Goal: Task Accomplishment & Management: Use online tool/utility

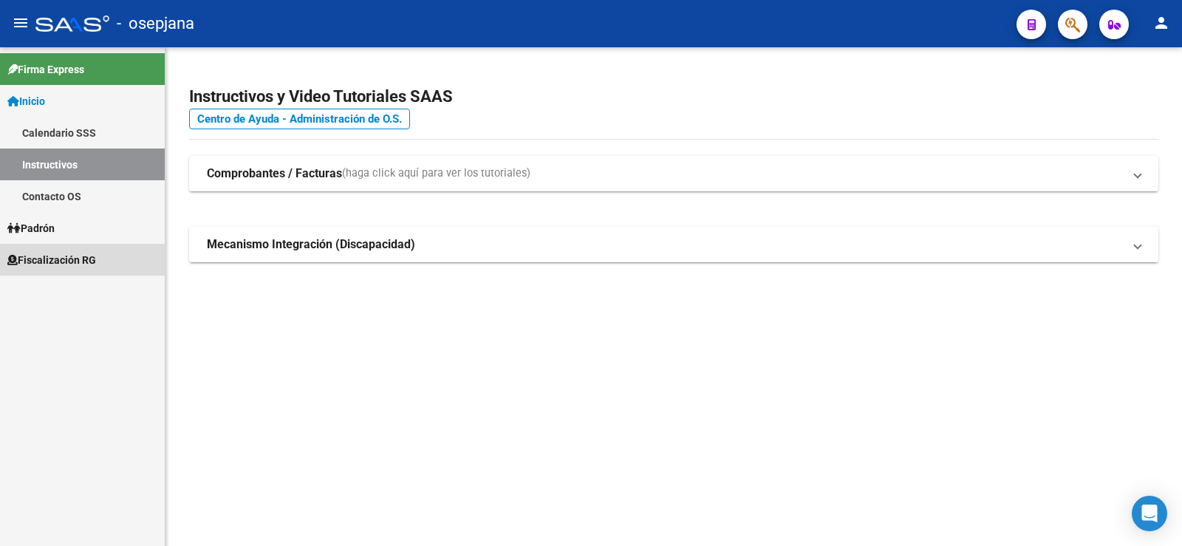
click at [44, 262] on span "Fiscalización RG" at bounding box center [51, 260] width 89 height 16
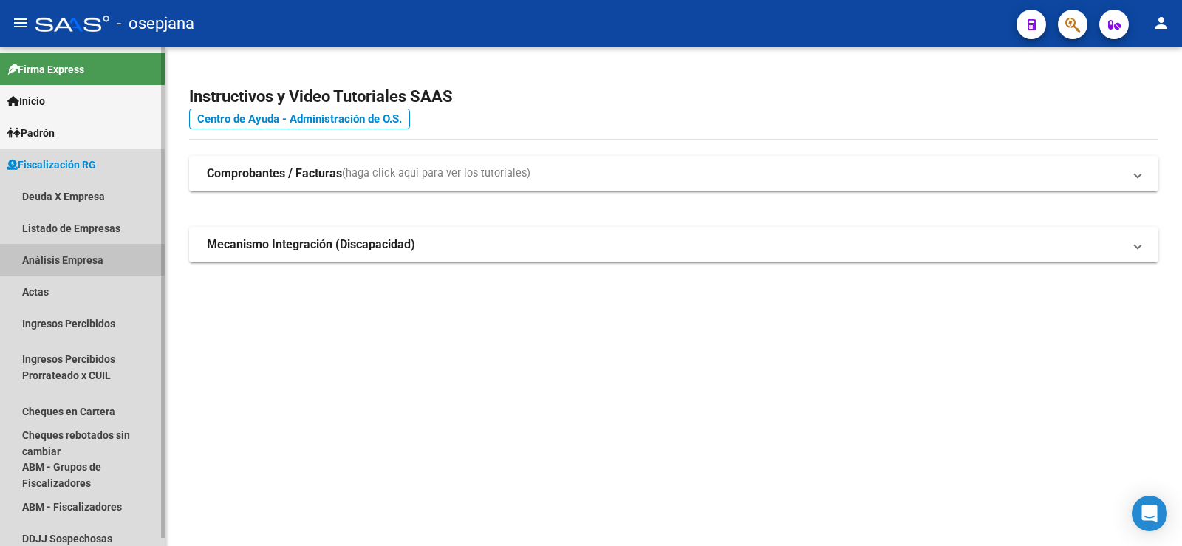
click at [72, 258] on link "Análisis Empresa" at bounding box center [82, 260] width 165 height 32
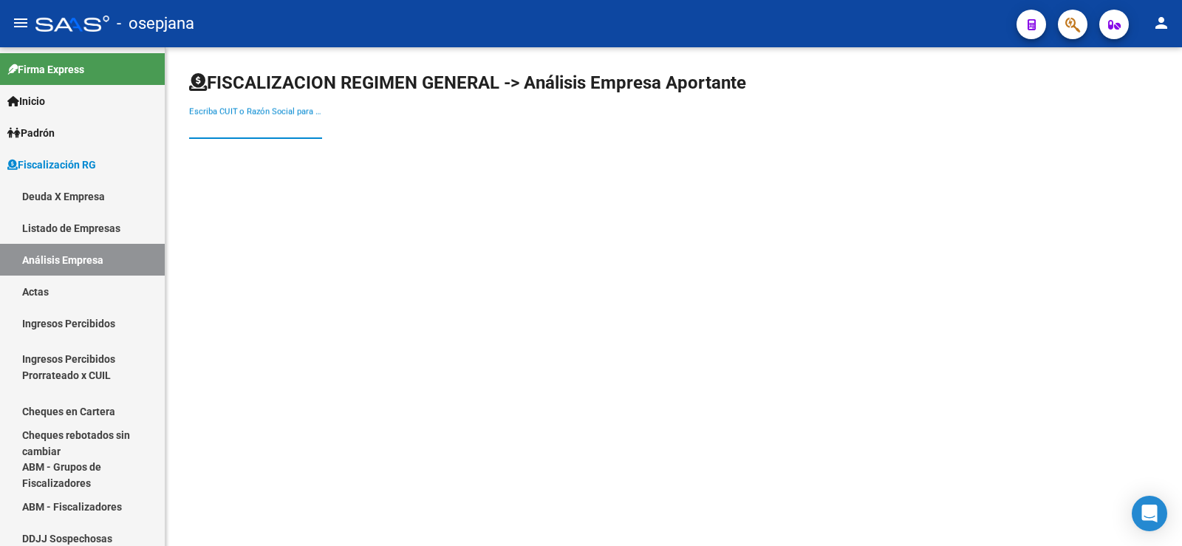
click at [252, 122] on input "Escriba CUIT o Razón Social para buscar" at bounding box center [255, 126] width 133 height 13
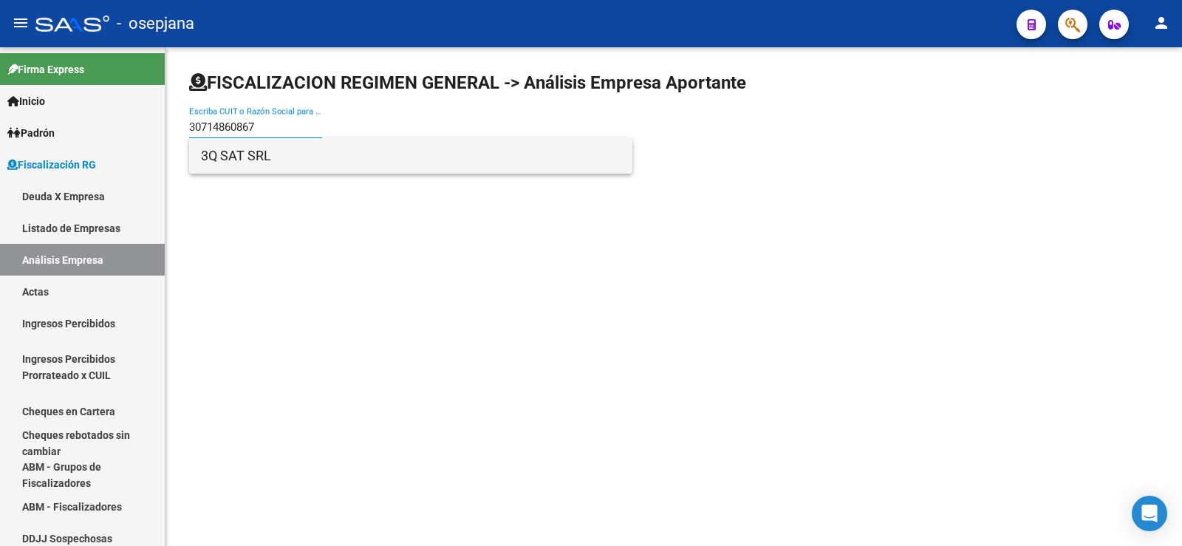
type input "30714860867"
click at [213, 167] on span "3Q SAT SRL" at bounding box center [411, 155] width 420 height 35
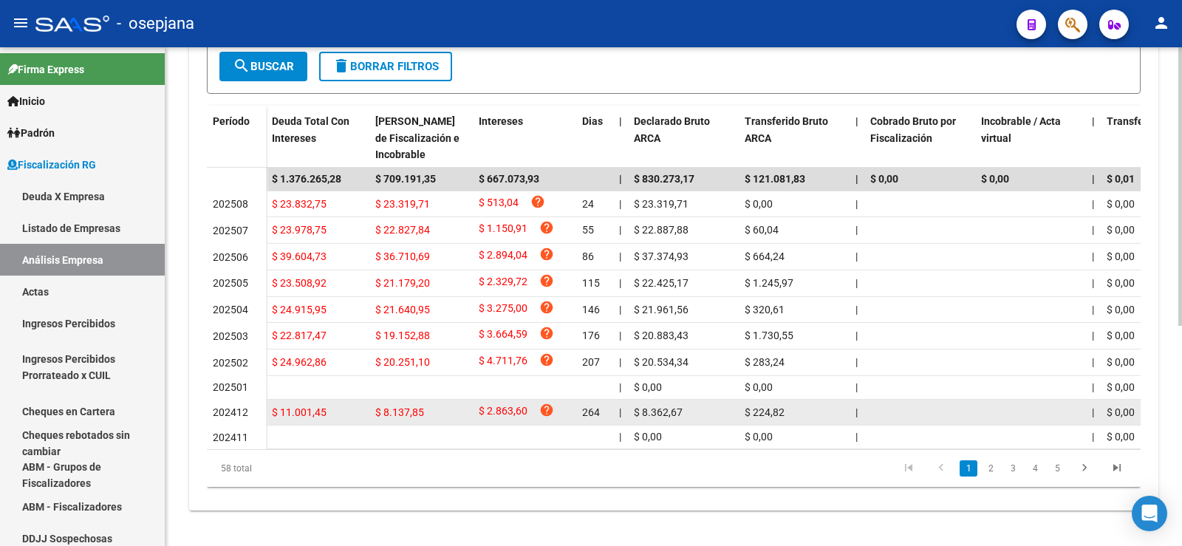
scroll to position [395, 0]
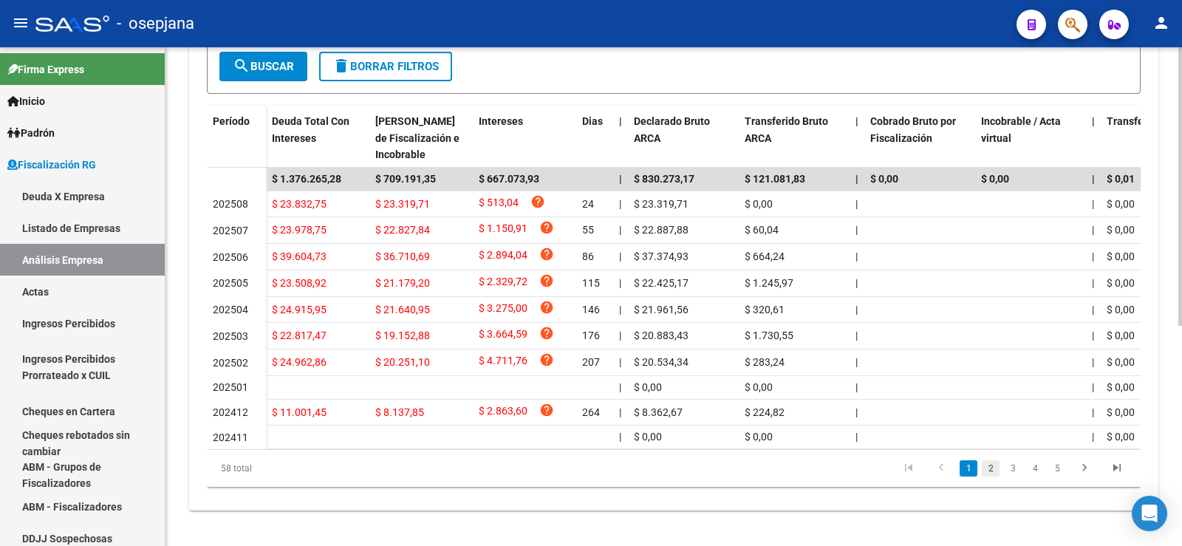
click at [988, 473] on link "2" at bounding box center [991, 468] width 18 height 16
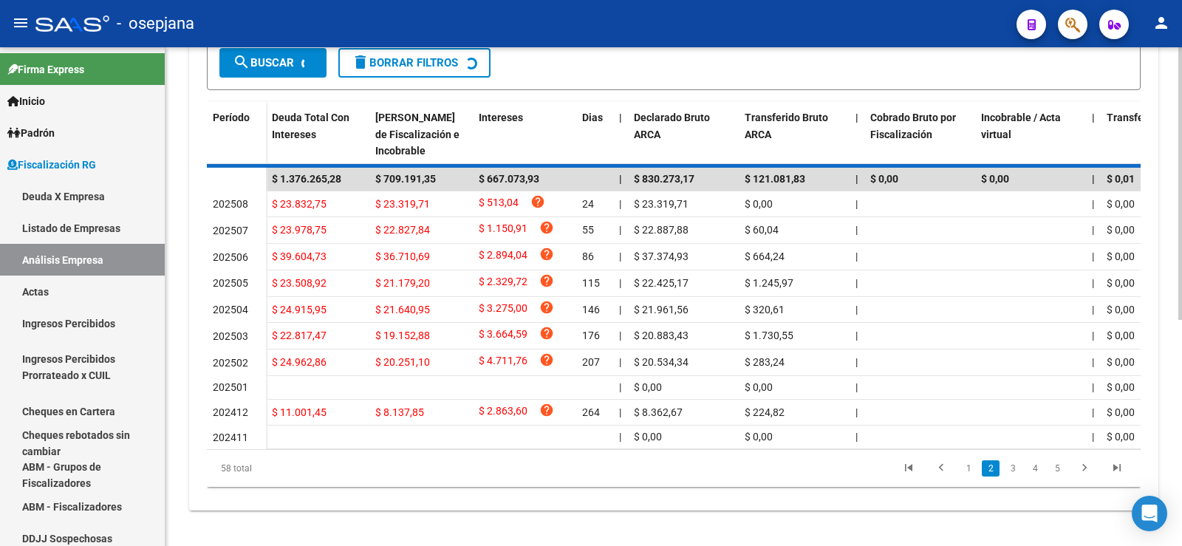
scroll to position [396, 0]
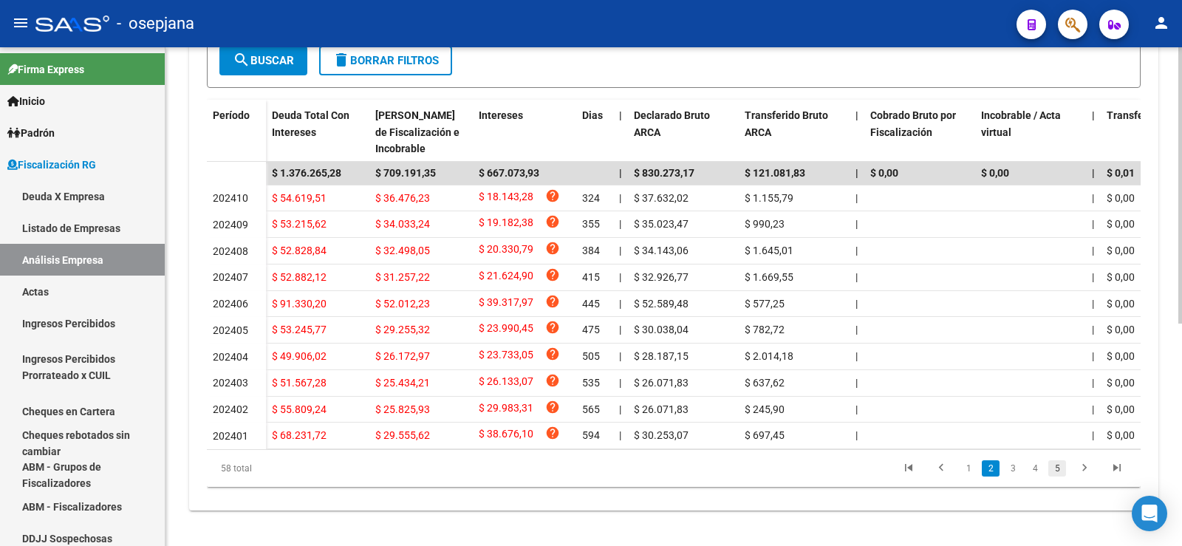
click at [1056, 477] on link "5" at bounding box center [1057, 468] width 18 height 16
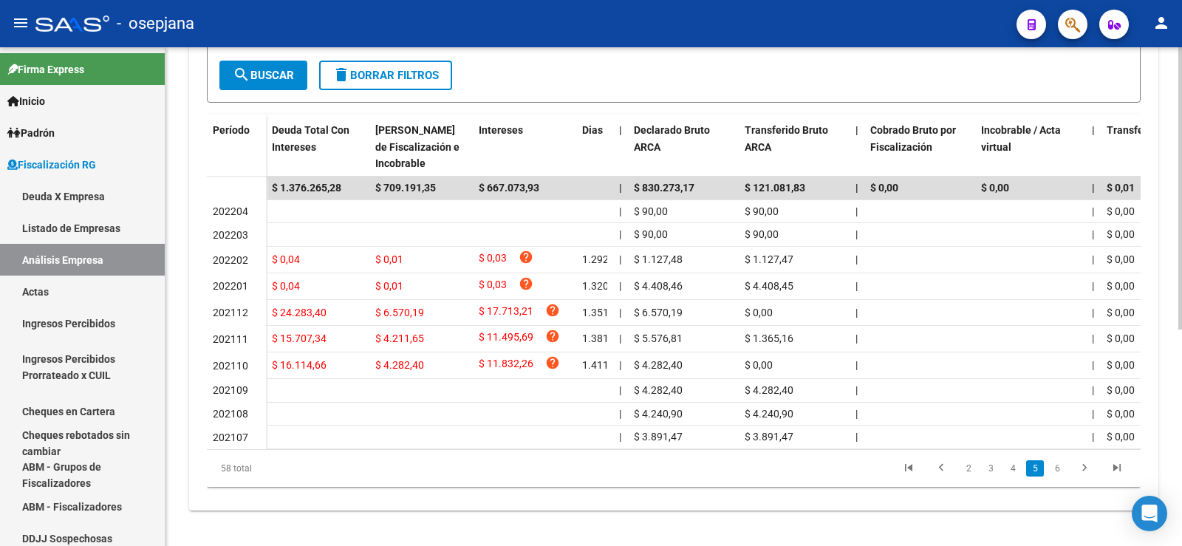
scroll to position [383, 0]
click at [1059, 471] on link "6" at bounding box center [1057, 468] width 18 height 16
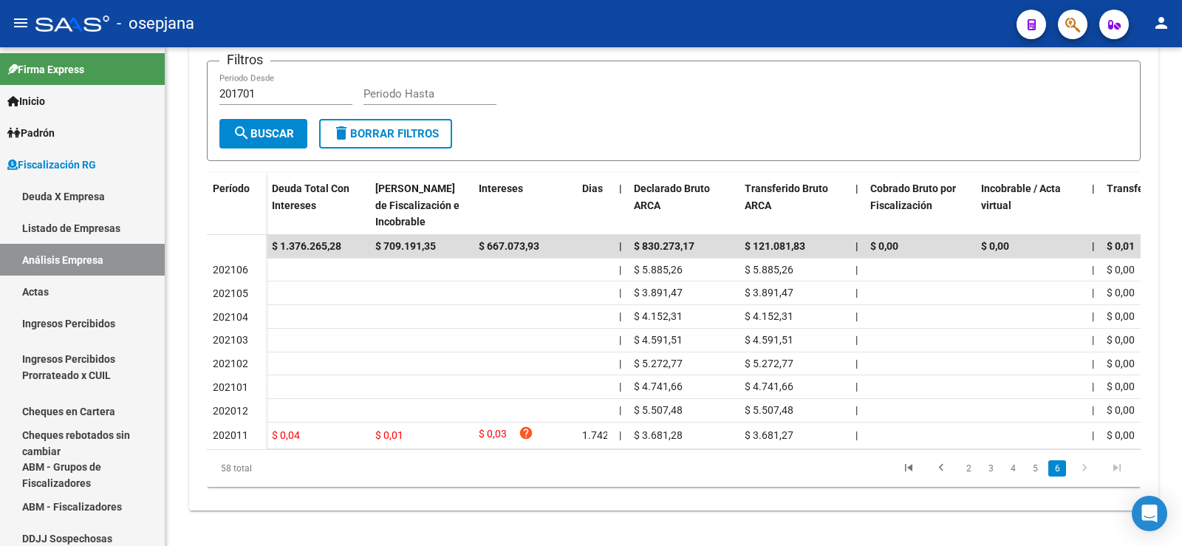
scroll to position [322, 0]
click at [1037, 471] on link "5" at bounding box center [1035, 468] width 18 height 16
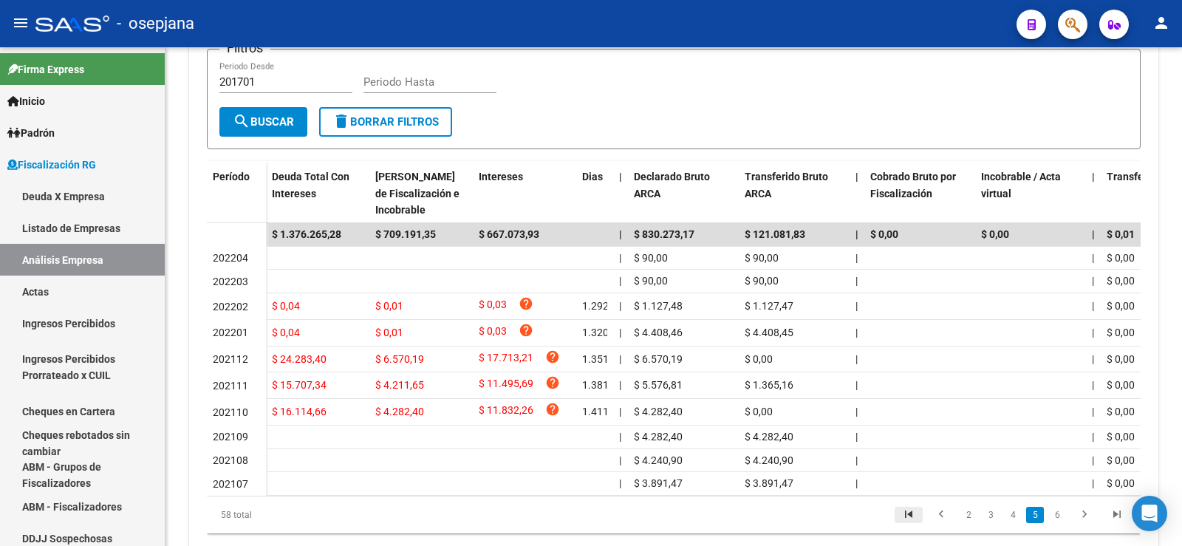
click at [909, 525] on icon "go to first page" at bounding box center [908, 517] width 19 height 18
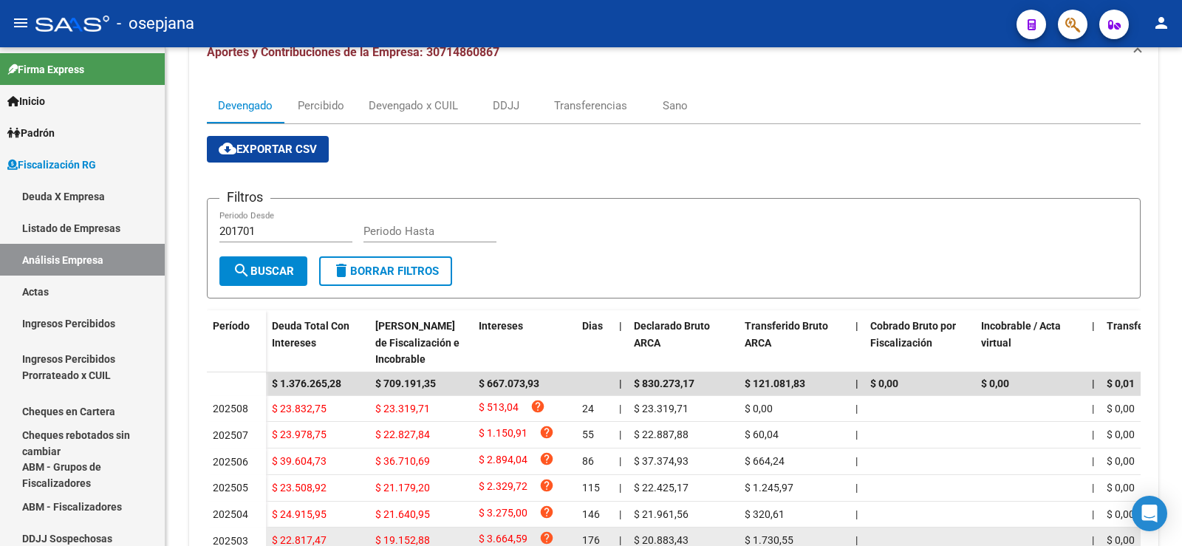
scroll to position [0, 0]
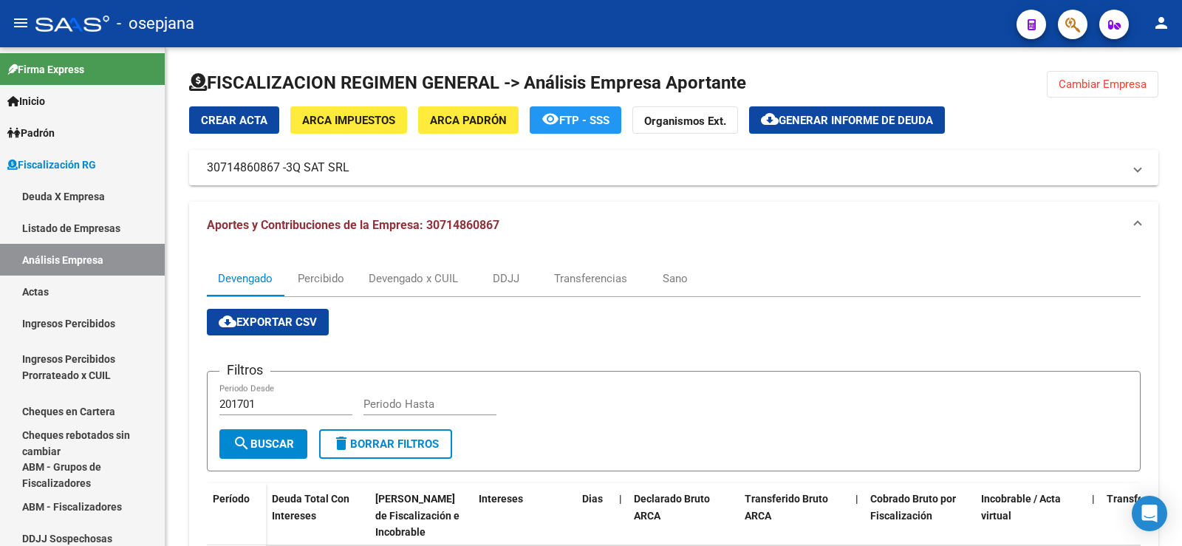
click at [841, 117] on span "Generar informe de deuda" at bounding box center [856, 120] width 154 height 13
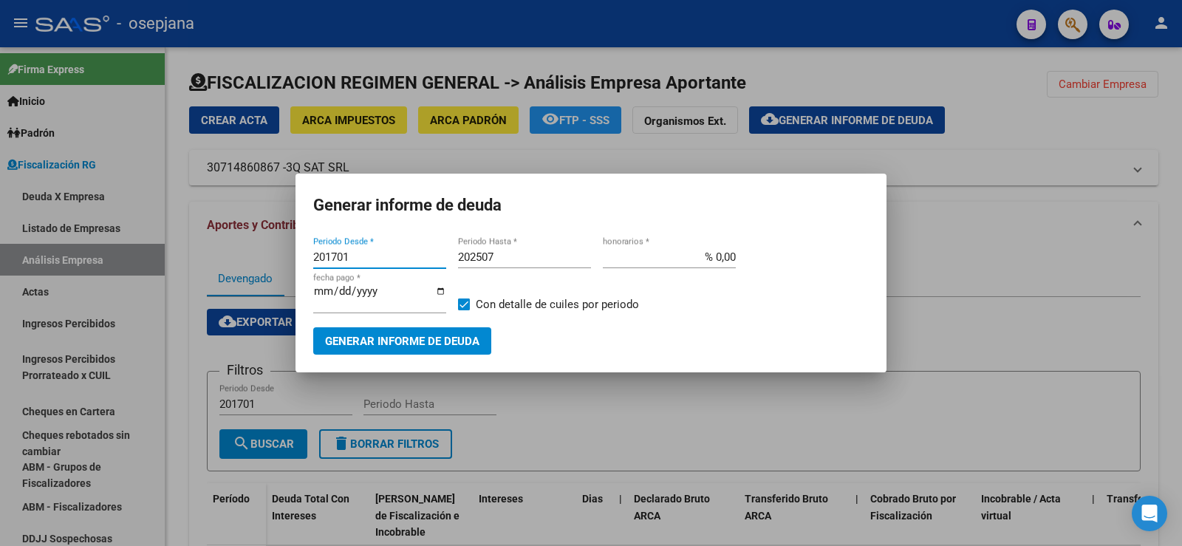
click at [336, 259] on input "201701" at bounding box center [379, 256] width 133 height 13
type input "202110"
click at [500, 261] on input "202507" at bounding box center [524, 256] width 133 height 13
type input "202508"
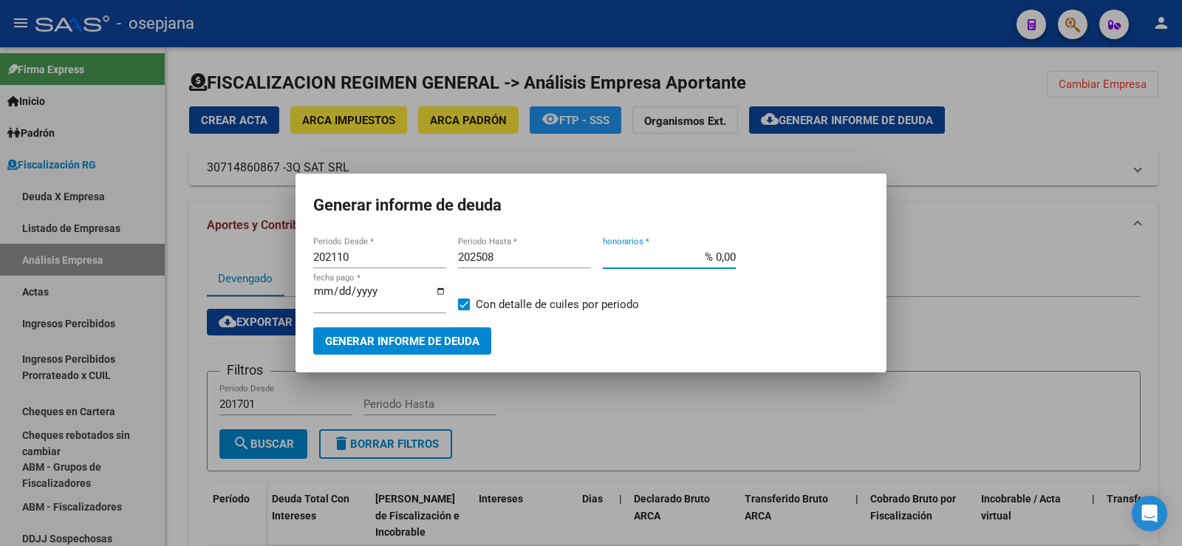
click at [731, 258] on input "% 0,00" at bounding box center [669, 256] width 133 height 13
type input "% 10,00"
click at [337, 296] on input "2025-10-13" at bounding box center [379, 297] width 133 height 24
type input "2025-11-13"
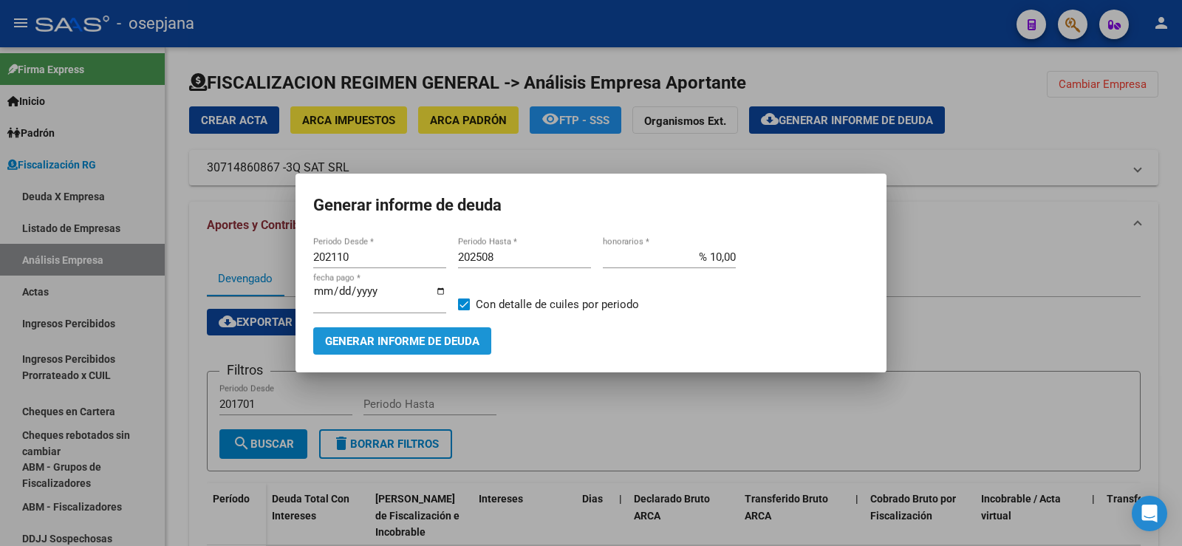
click at [383, 341] on span "Generar informe de deuda" at bounding box center [402, 341] width 154 height 13
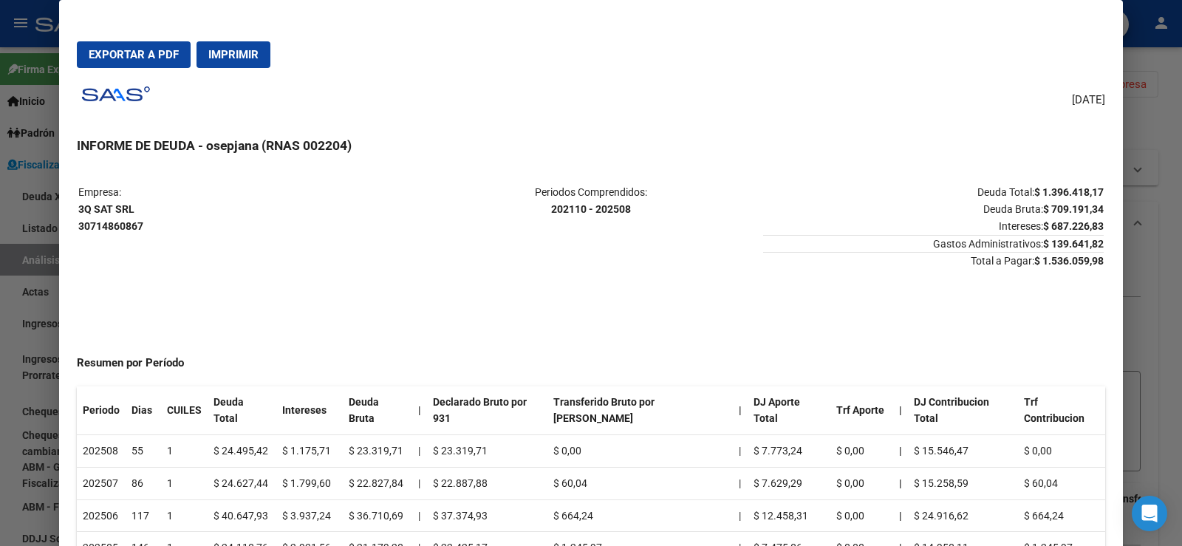
click at [825, 239] on td "Deuda Total: $ 1.396.418,17 Deuda Bruta: $ 709.191,34 Intereses: $ 687.226,83 G…" at bounding box center [933, 227] width 341 height 86
click at [132, 52] on span "Exportar a PDF" at bounding box center [134, 54] width 90 height 13
